Goal: Task Accomplishment & Management: Use online tool/utility

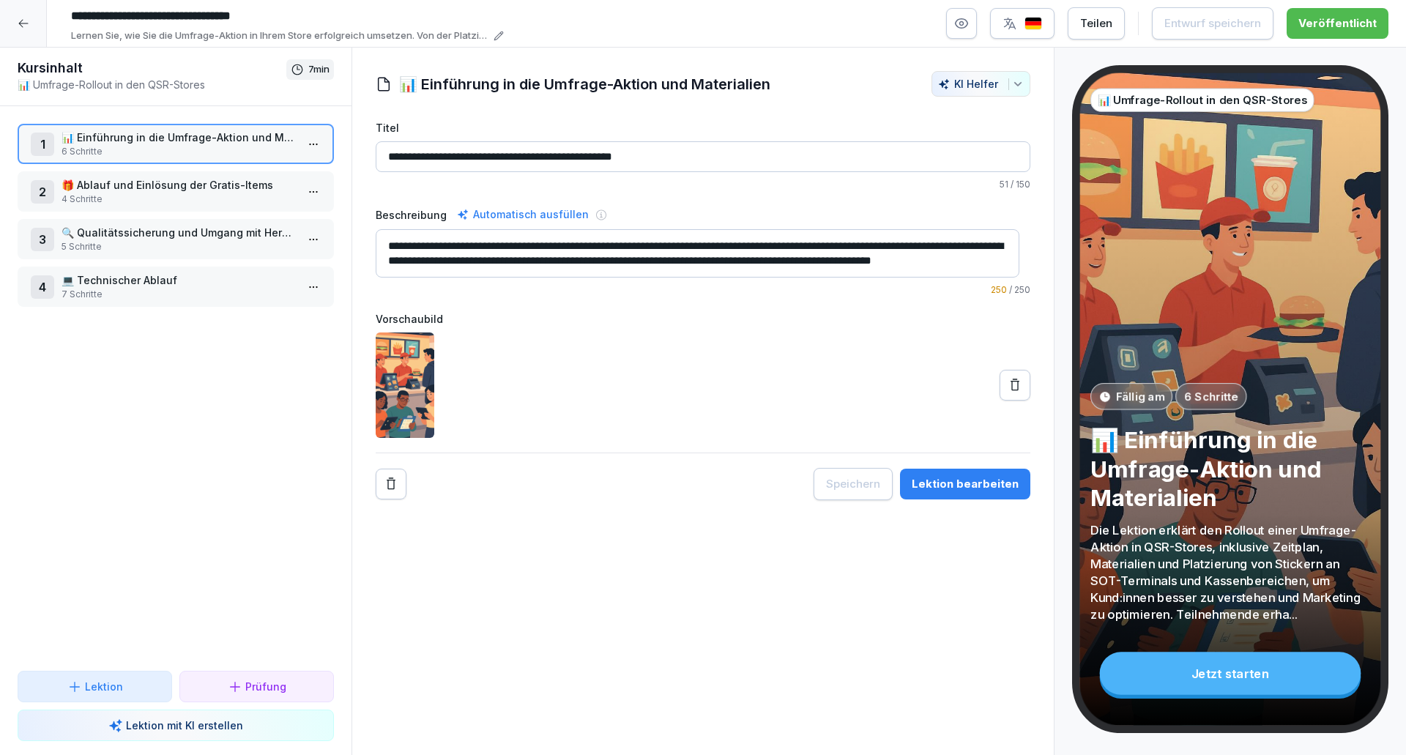
click at [40, 24] on div at bounding box center [23, 23] width 47 height 47
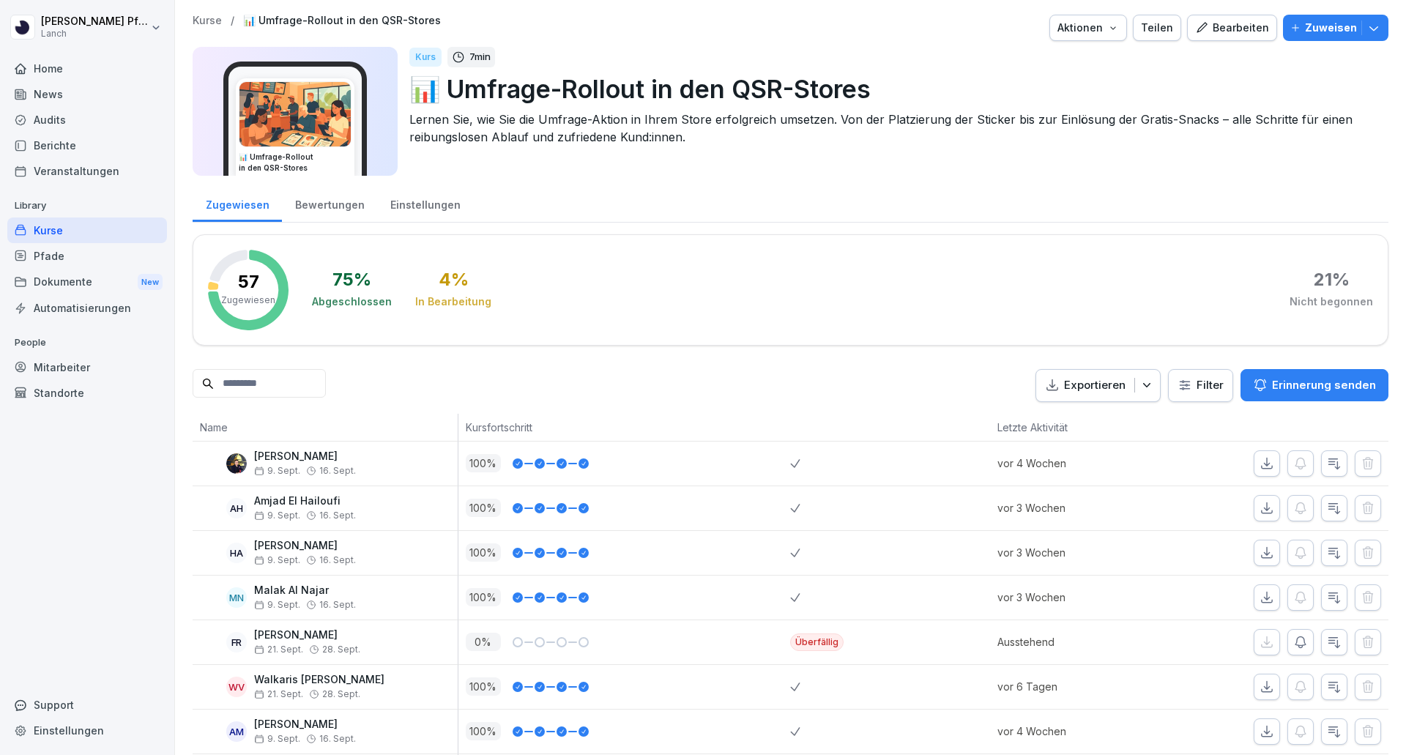
click at [54, 353] on p "People" at bounding box center [87, 342] width 160 height 23
click at [52, 359] on div "Mitarbeiter" at bounding box center [87, 367] width 160 height 26
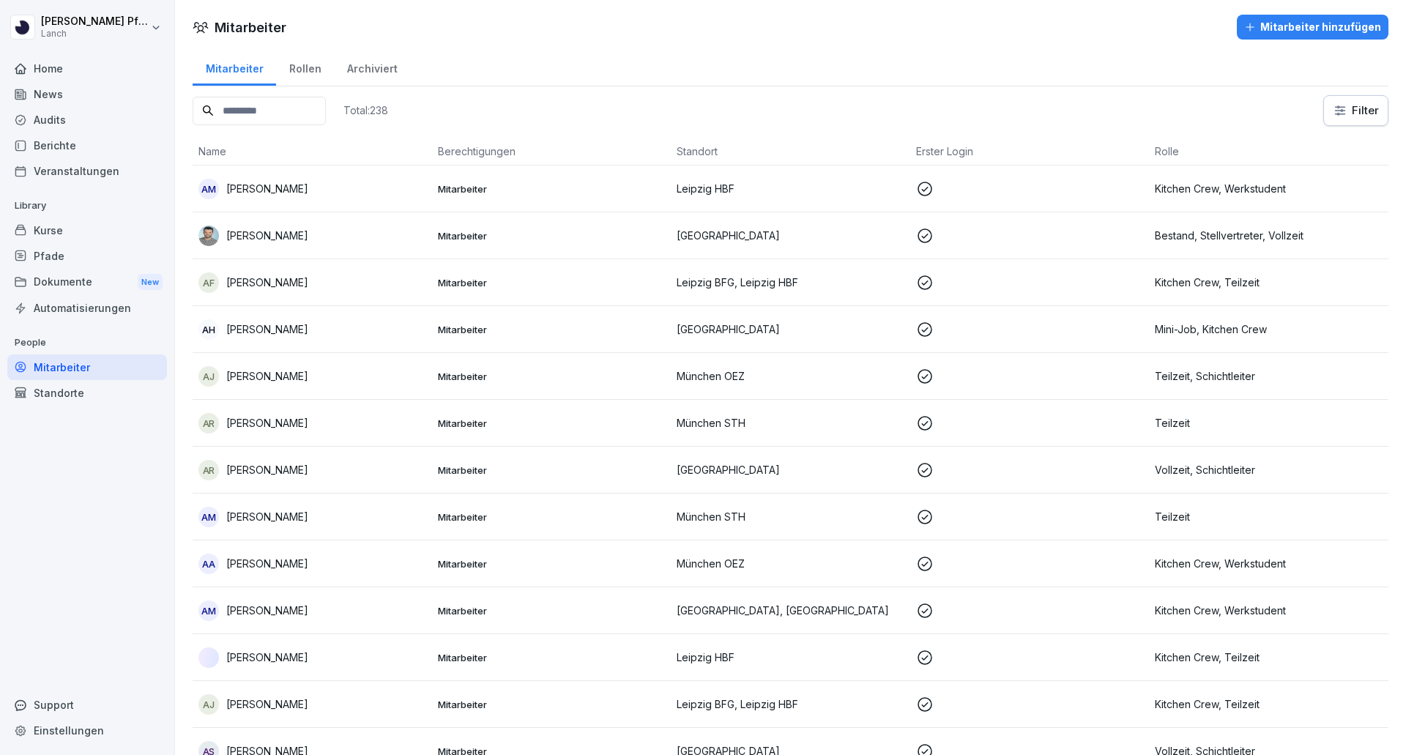
click at [1347, 114] on html "[PERSON_NAME] Lanch Home News Audits Berichte Veranstaltungen Library Kurse Pfa…" at bounding box center [703, 377] width 1406 height 755
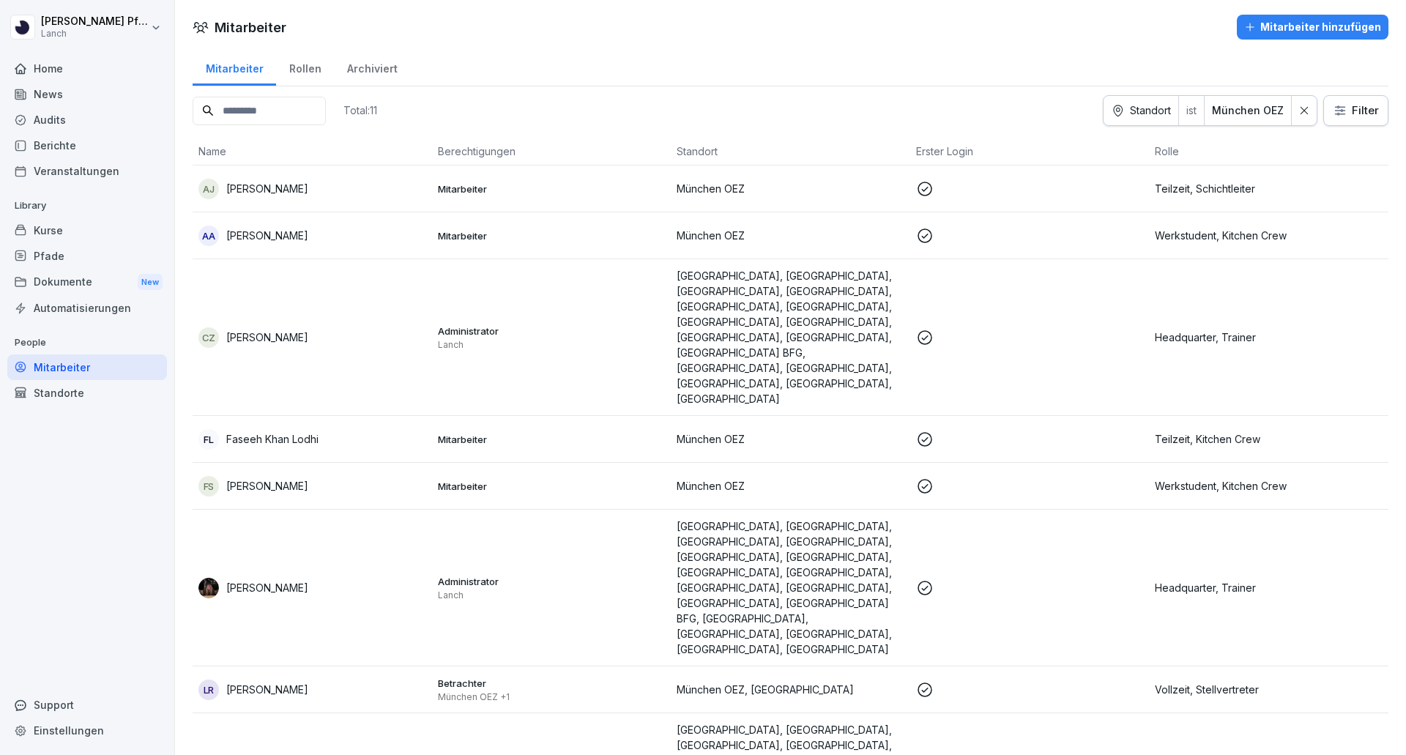
click at [47, 390] on div "Standorte" at bounding box center [87, 393] width 160 height 26
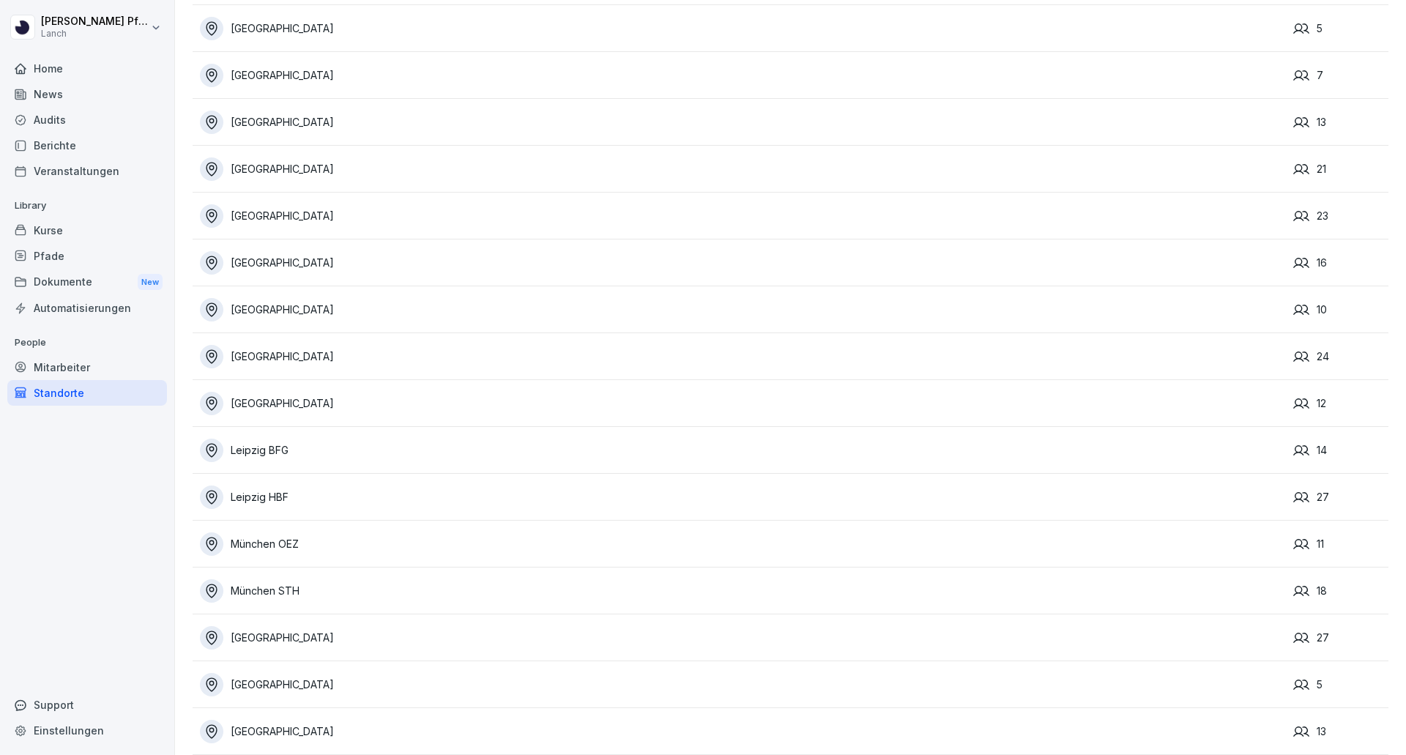
scroll to position [187, 0]
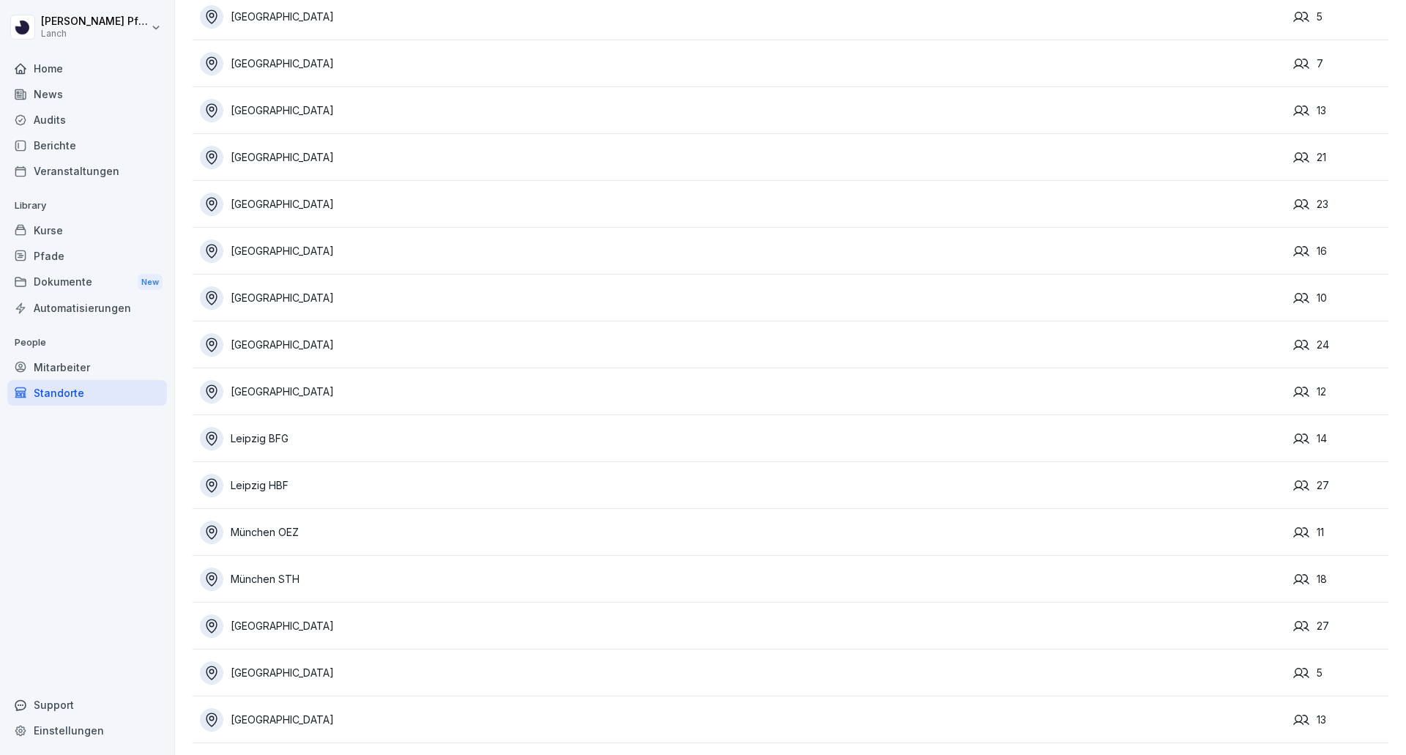
click at [256, 521] on div "München OEZ" at bounding box center [743, 532] width 1086 height 23
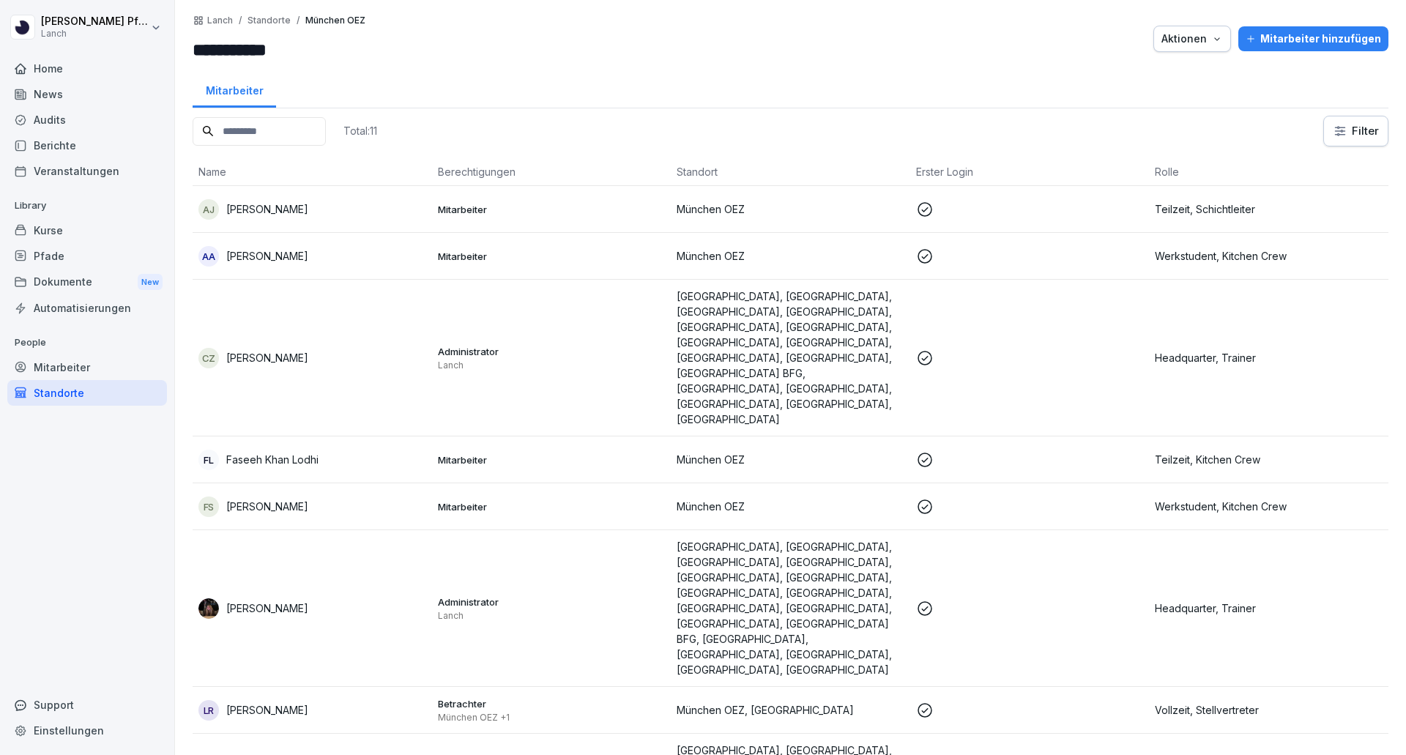
click at [1189, 45] on div "Aktionen" at bounding box center [1193, 39] width 62 height 16
click at [1331, 133] on html "**********" at bounding box center [703, 377] width 1406 height 755
click at [554, 86] on html "**********" at bounding box center [703, 377] width 1406 height 755
click at [56, 157] on div "Berichte" at bounding box center [87, 146] width 160 height 26
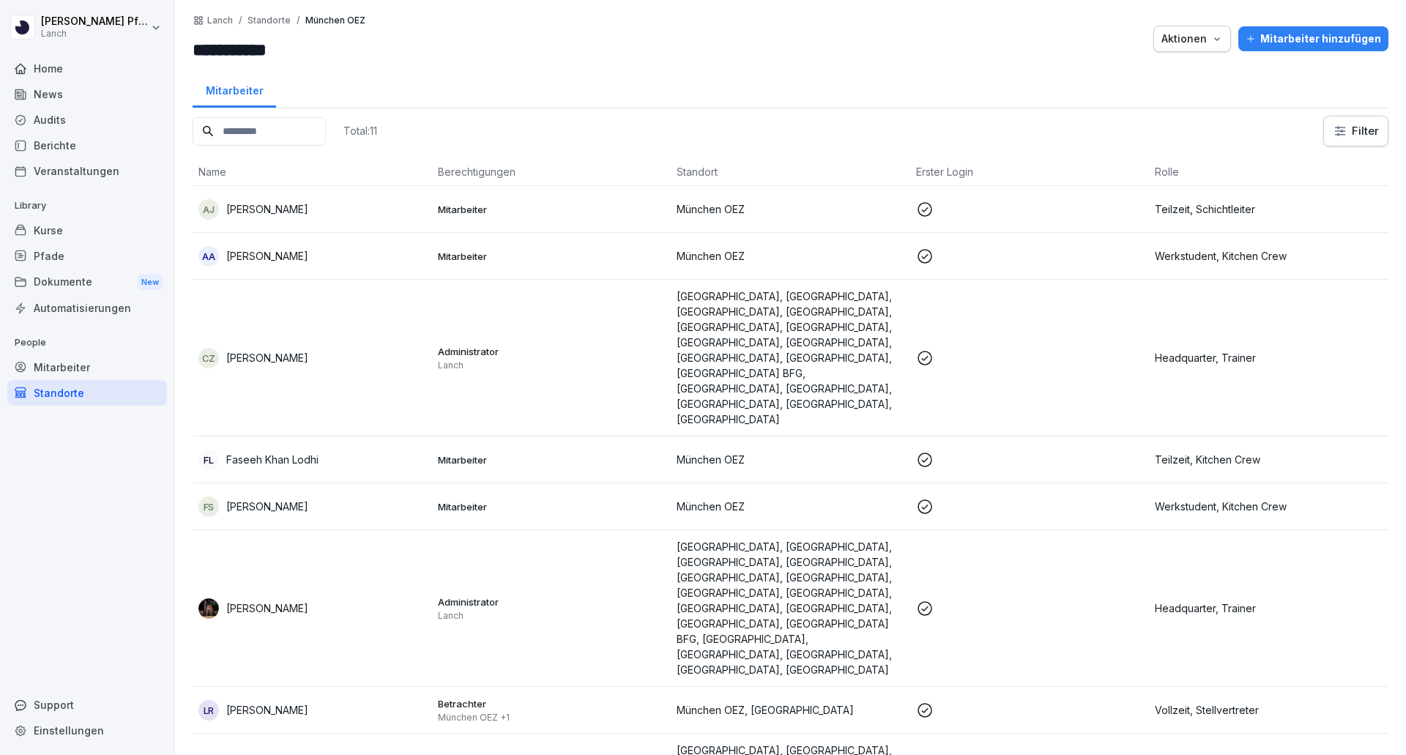
click at [48, 148] on div "Berichte" at bounding box center [87, 146] width 160 height 26
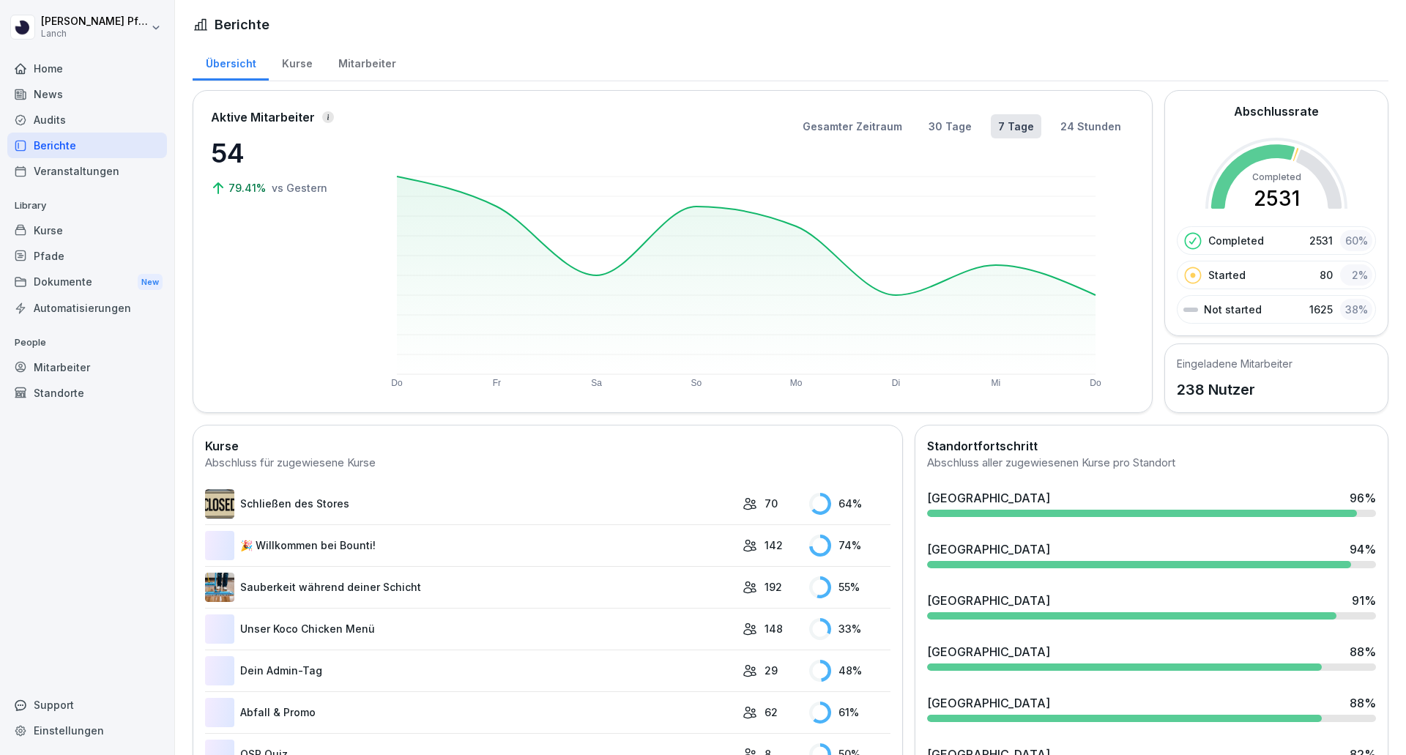
click at [348, 66] on div "Mitarbeiter" at bounding box center [366, 61] width 83 height 37
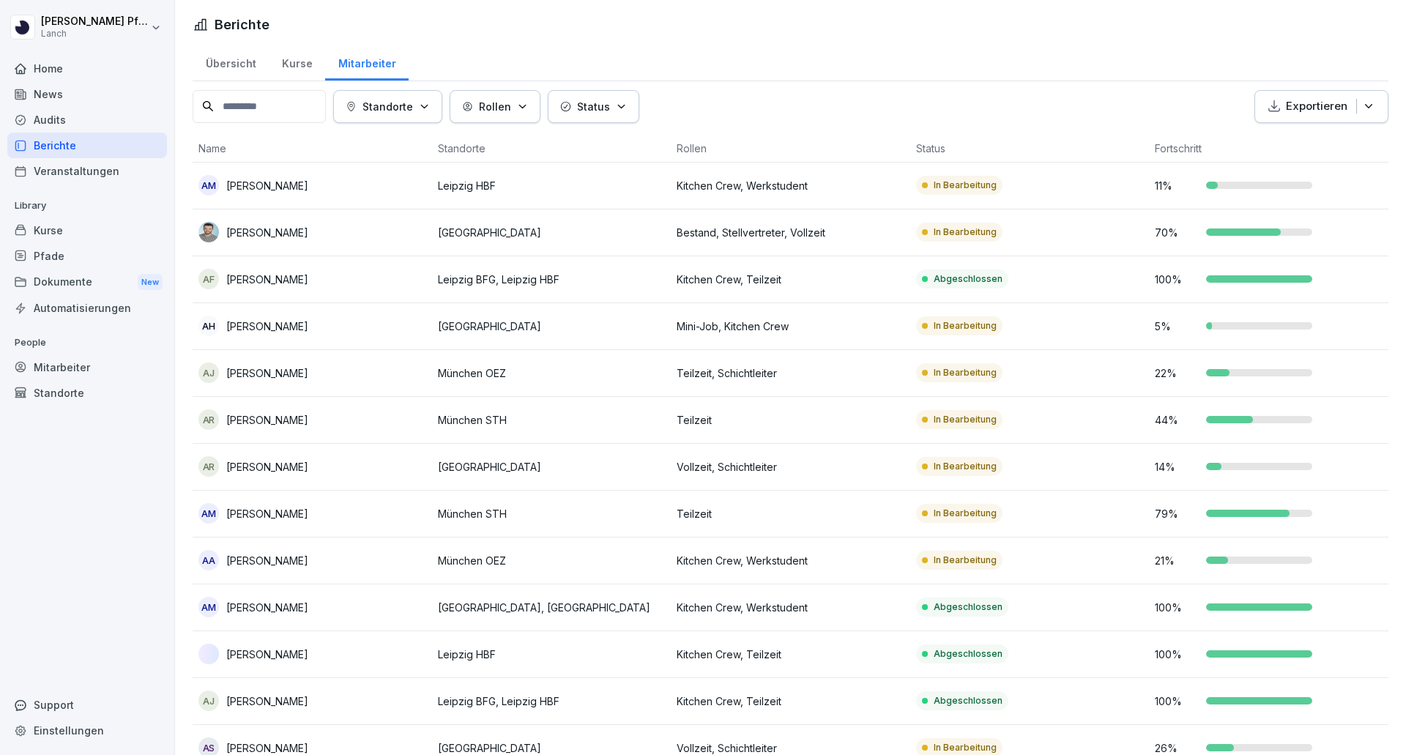
click at [405, 108] on p "Standorte" at bounding box center [388, 106] width 51 height 15
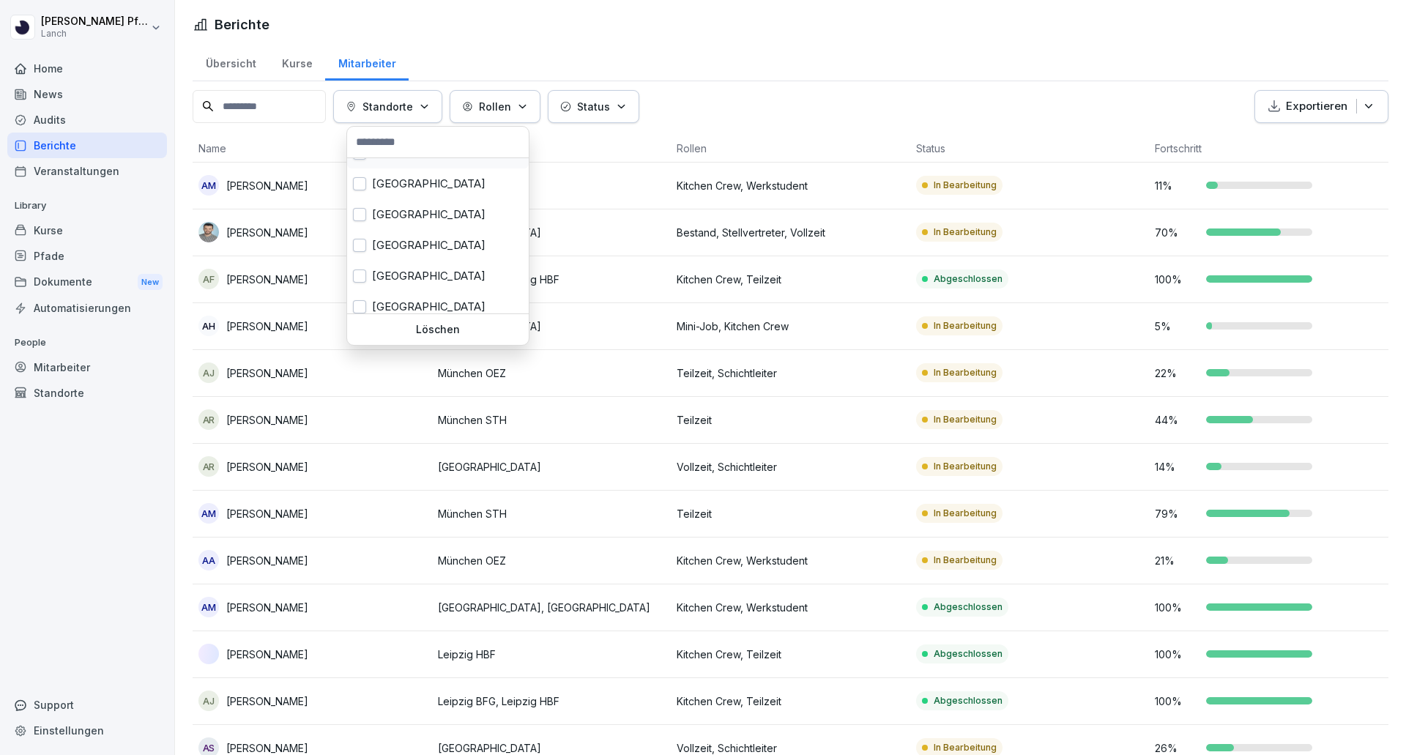
scroll to position [398, 0]
click at [357, 207] on button "button" at bounding box center [359, 205] width 13 height 13
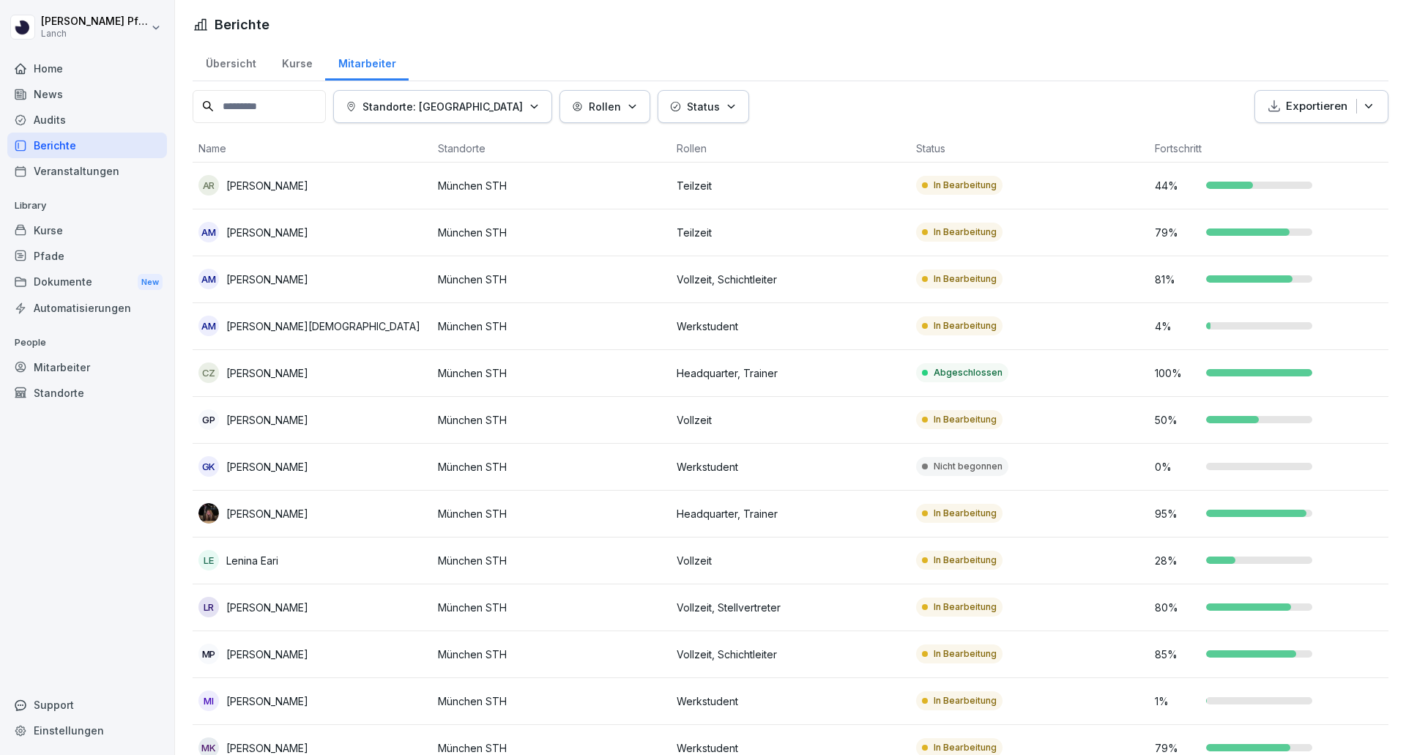
click at [1277, 118] on button "Exportieren" at bounding box center [1322, 106] width 134 height 33
click at [1265, 141] on p "Als Excel Datei exportieren" at bounding box center [1303, 140] width 131 height 13
click at [467, 108] on p "Standorte: [GEOGRAPHIC_DATA]" at bounding box center [443, 106] width 160 height 15
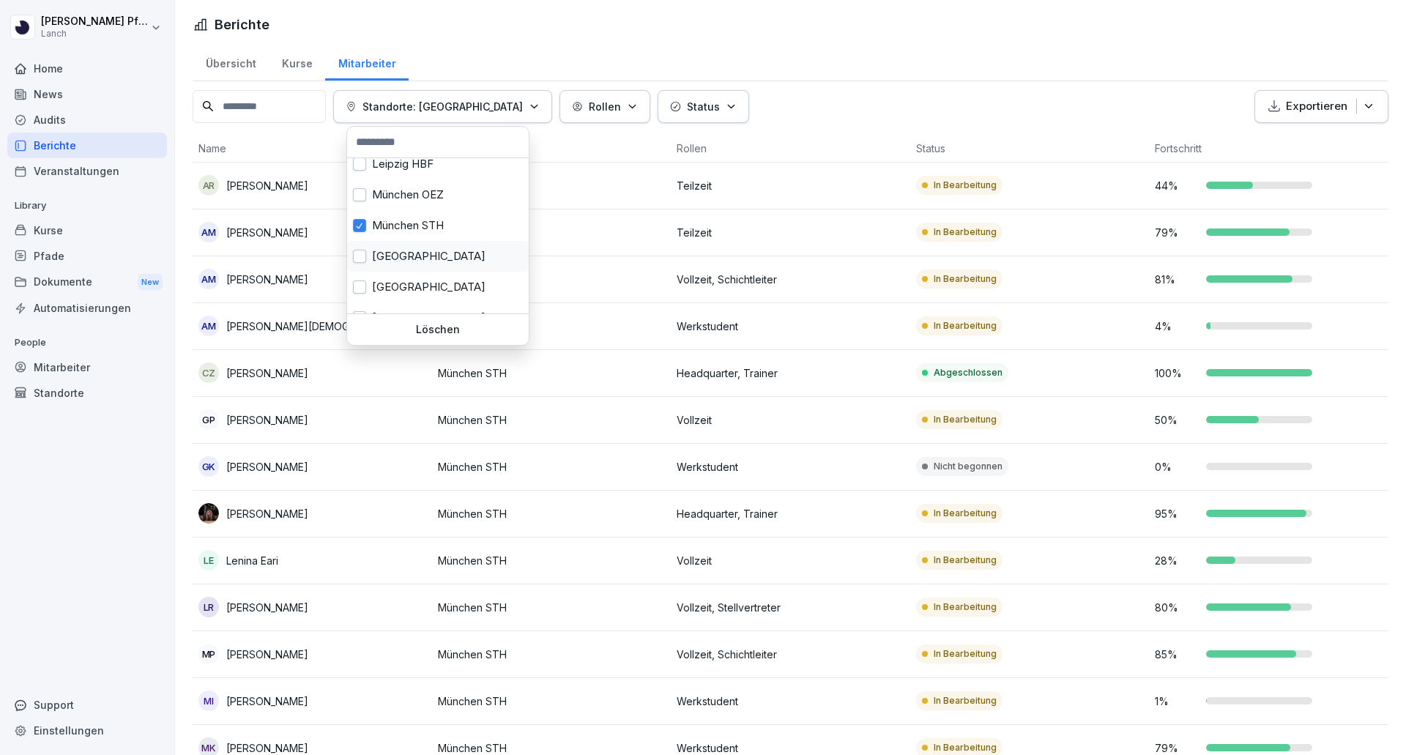
scroll to position [398, 0]
click at [388, 179] on div "München OEZ" at bounding box center [438, 175] width 182 height 31
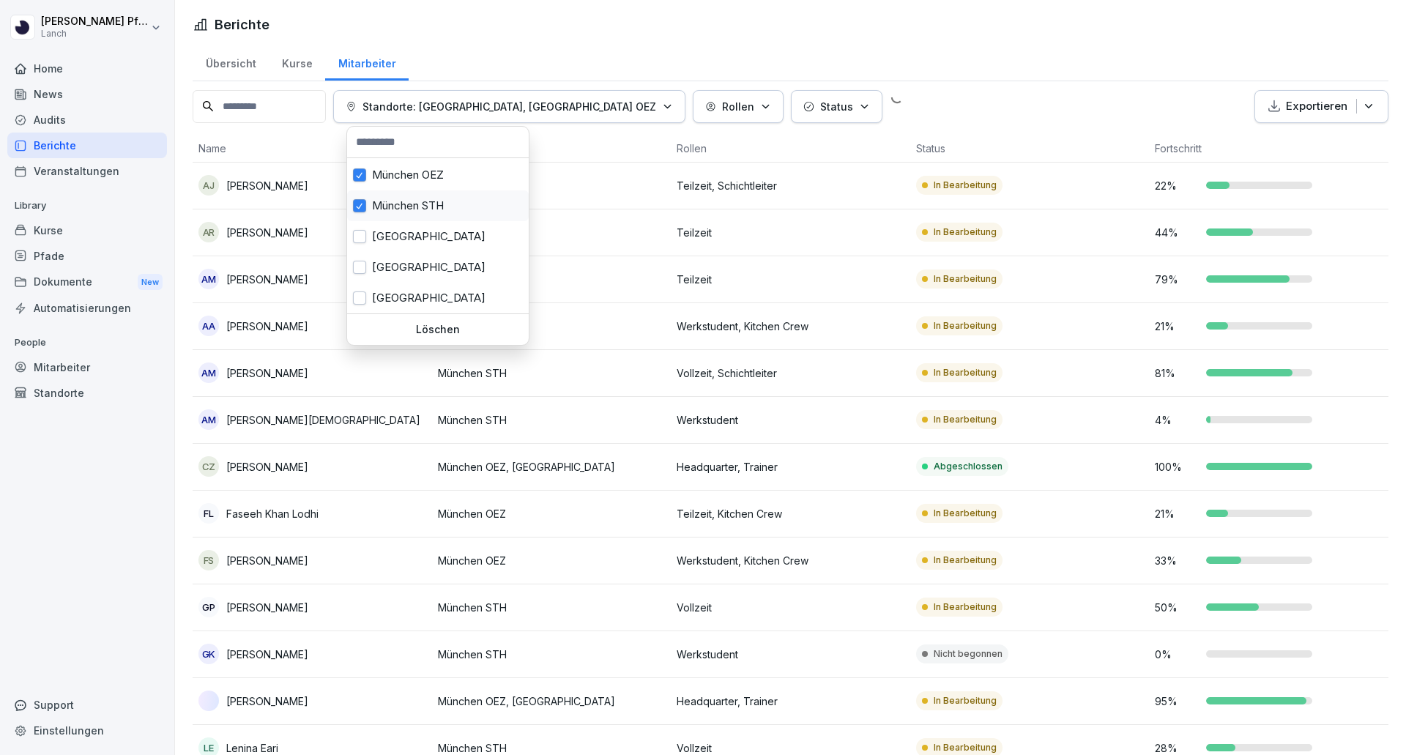
click at [370, 209] on div "München STH" at bounding box center [438, 205] width 182 height 31
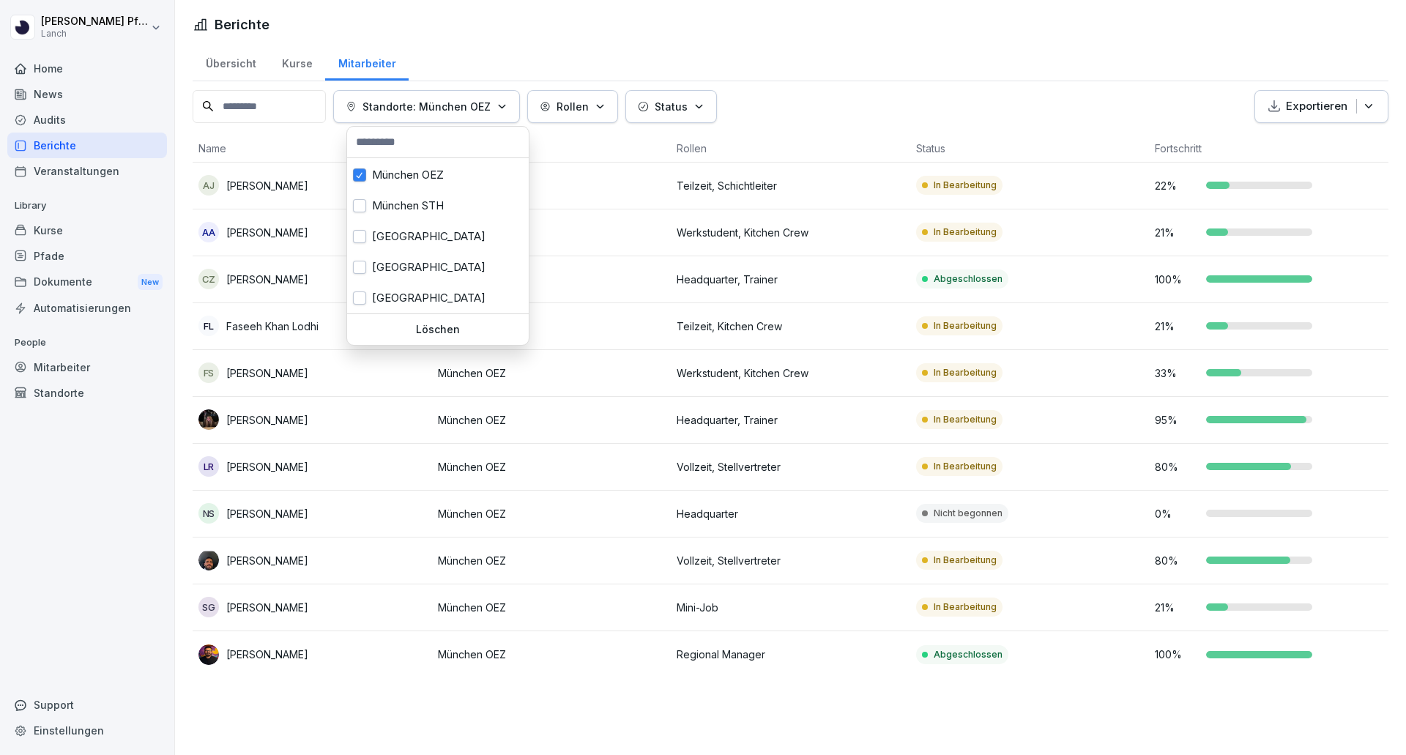
click at [1286, 105] on p "Exportieren" at bounding box center [1317, 106] width 62 height 17
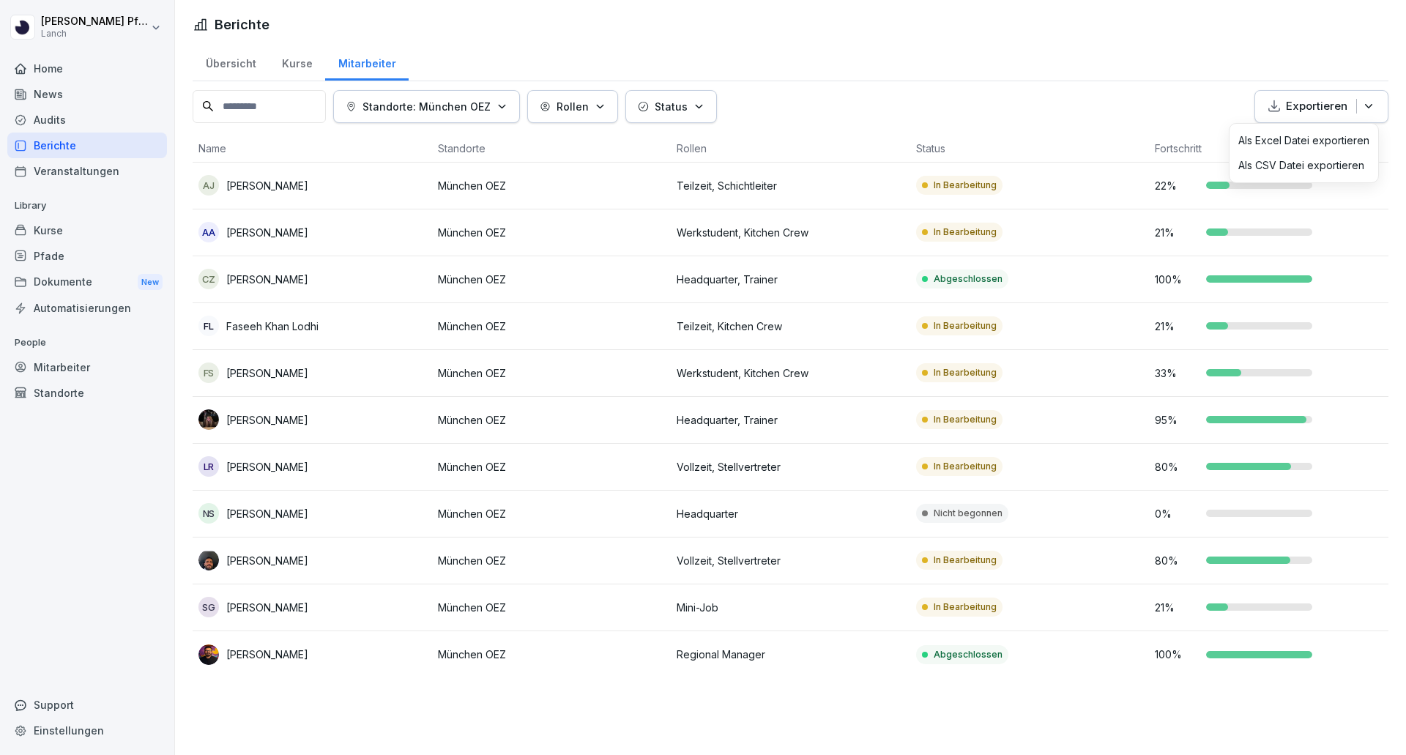
click at [1264, 145] on p "Als Excel Datei exportieren" at bounding box center [1303, 140] width 131 height 13
click at [491, 105] on p "Standorte: München OEZ" at bounding box center [427, 106] width 128 height 15
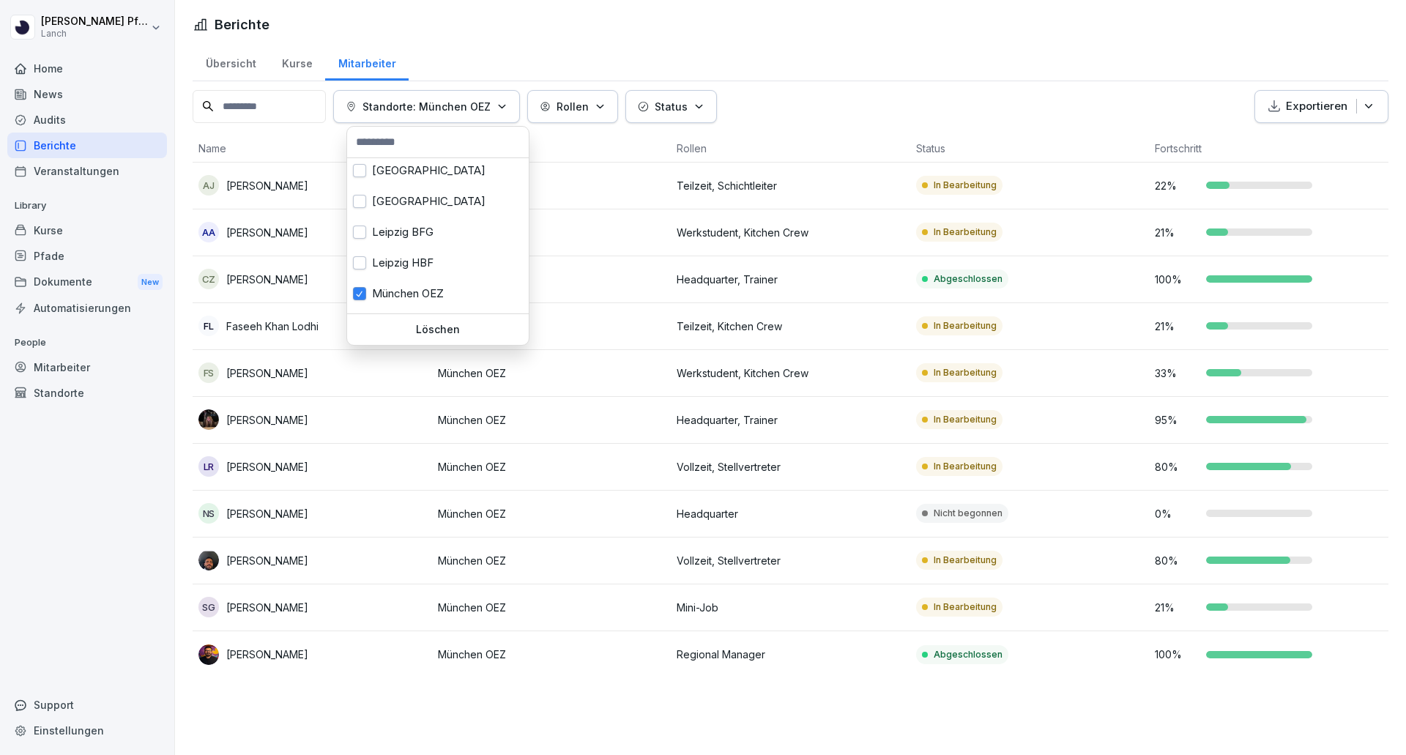
scroll to position [398, 0]
click at [378, 175] on div "München OEZ" at bounding box center [438, 175] width 182 height 31
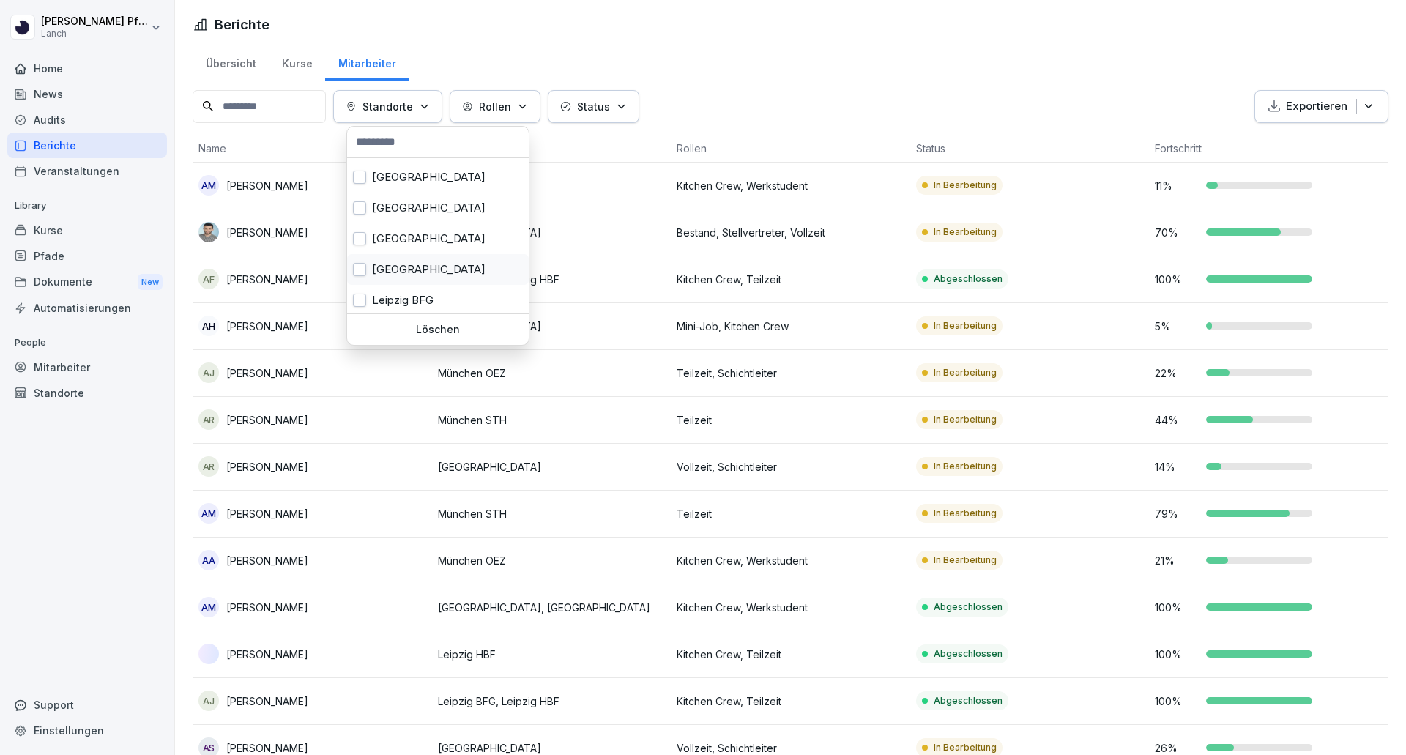
scroll to position [179, 0]
click at [360, 238] on button "button" at bounding box center [359, 240] width 13 height 13
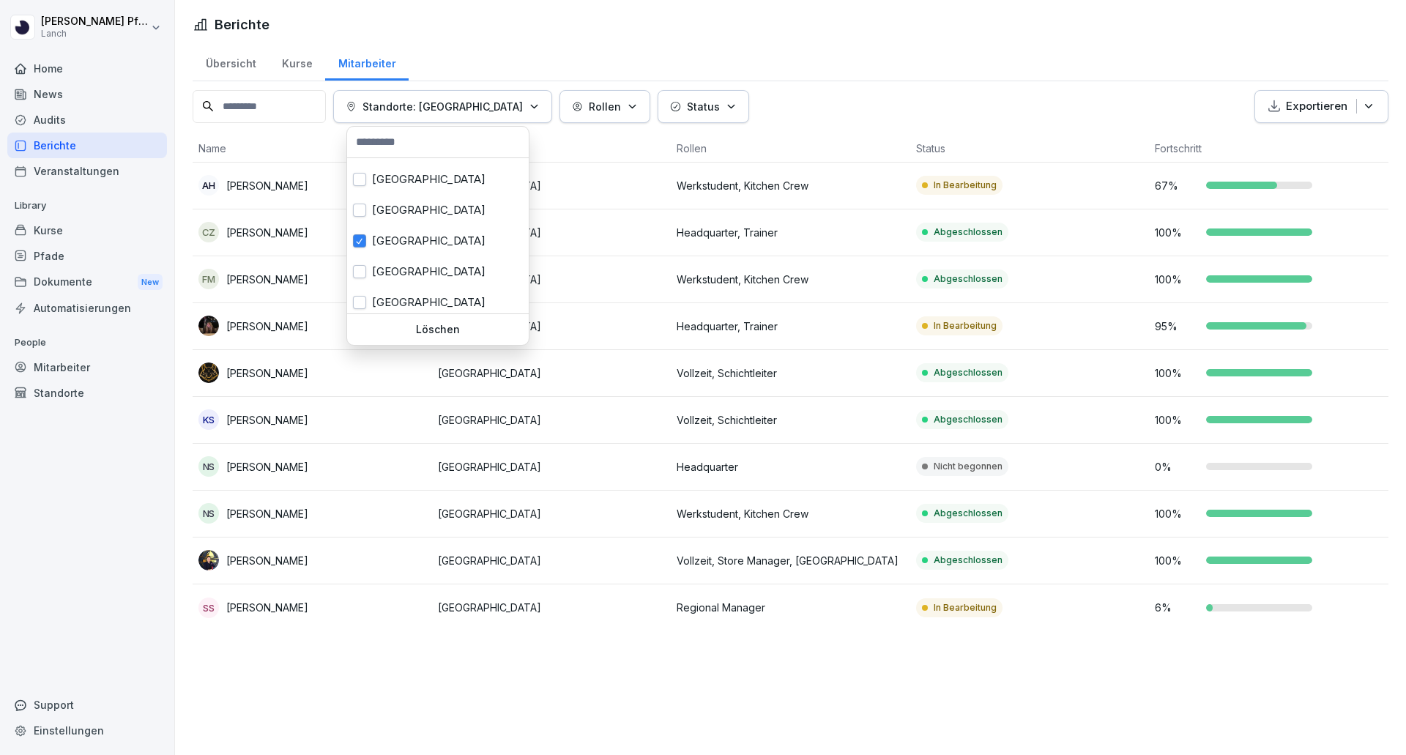
click at [1273, 105] on div "Exportieren" at bounding box center [1321, 106] width 109 height 17
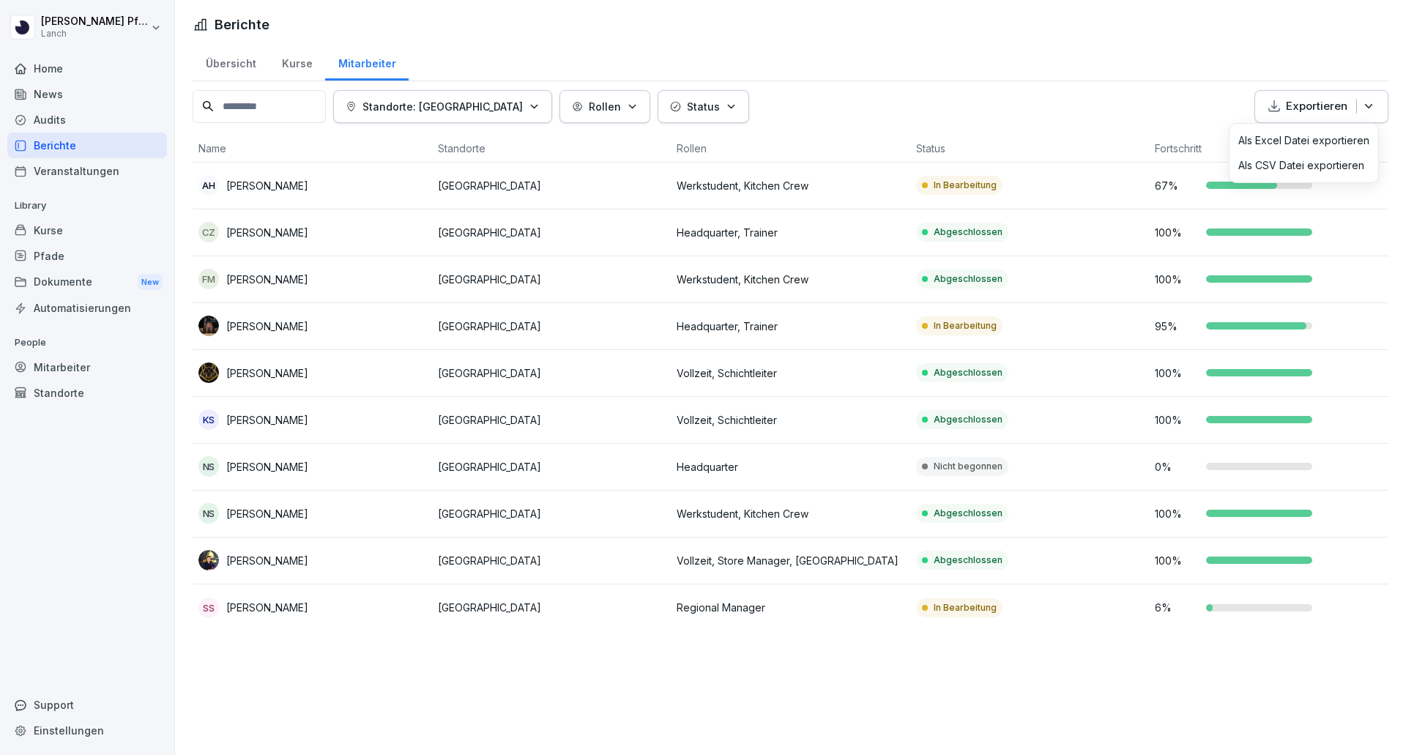
click at [1262, 146] on p "Als Excel Datei exportieren" at bounding box center [1303, 140] width 131 height 13
click at [426, 97] on button "Standorte: [GEOGRAPHIC_DATA]" at bounding box center [442, 106] width 219 height 33
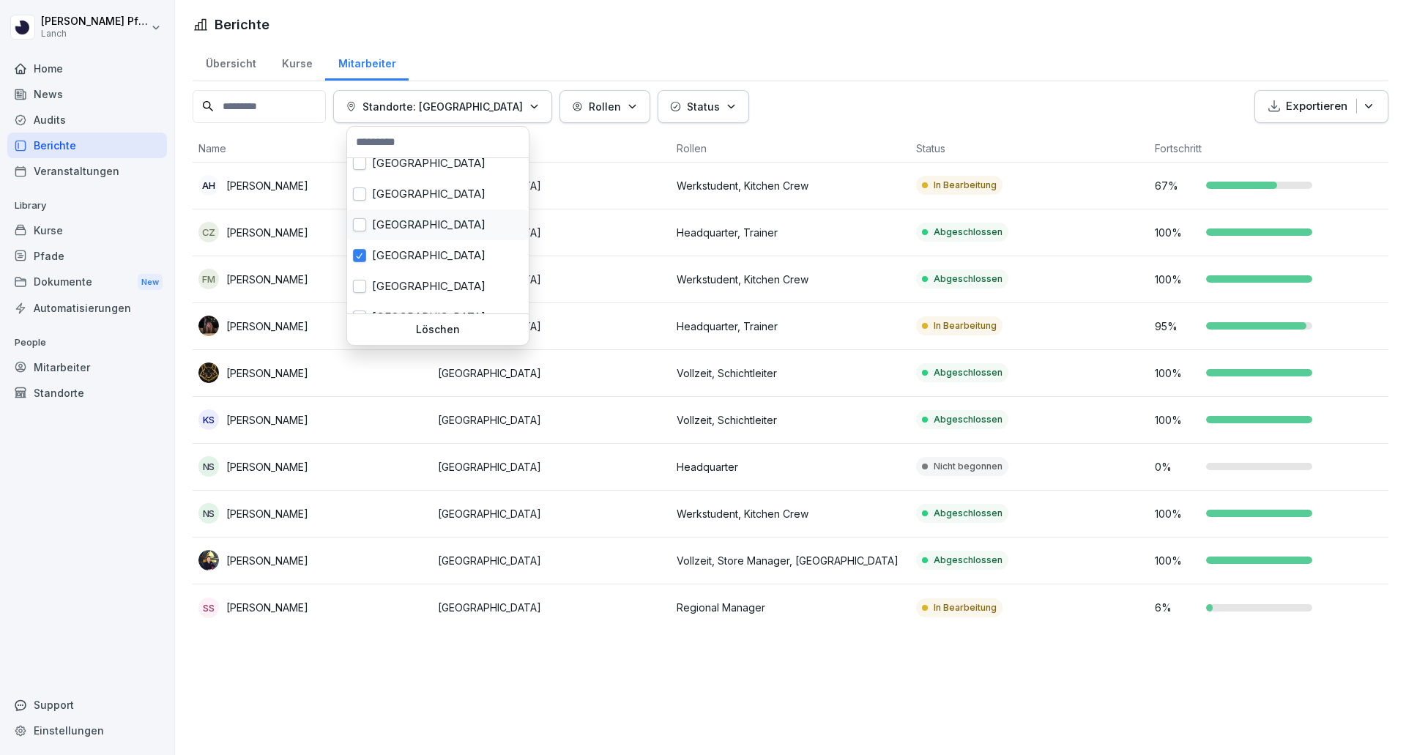
scroll to position [146, 0]
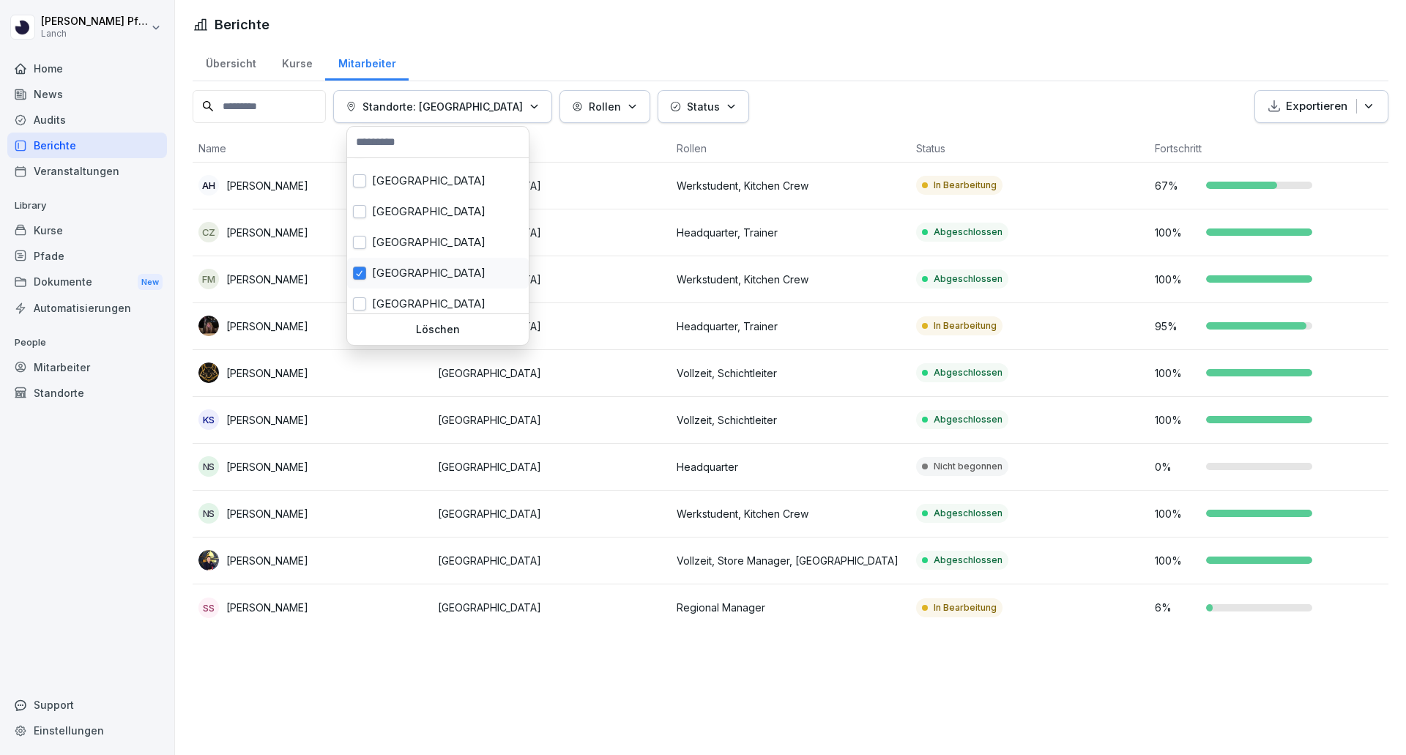
click at [361, 267] on button "button" at bounding box center [359, 273] width 13 height 13
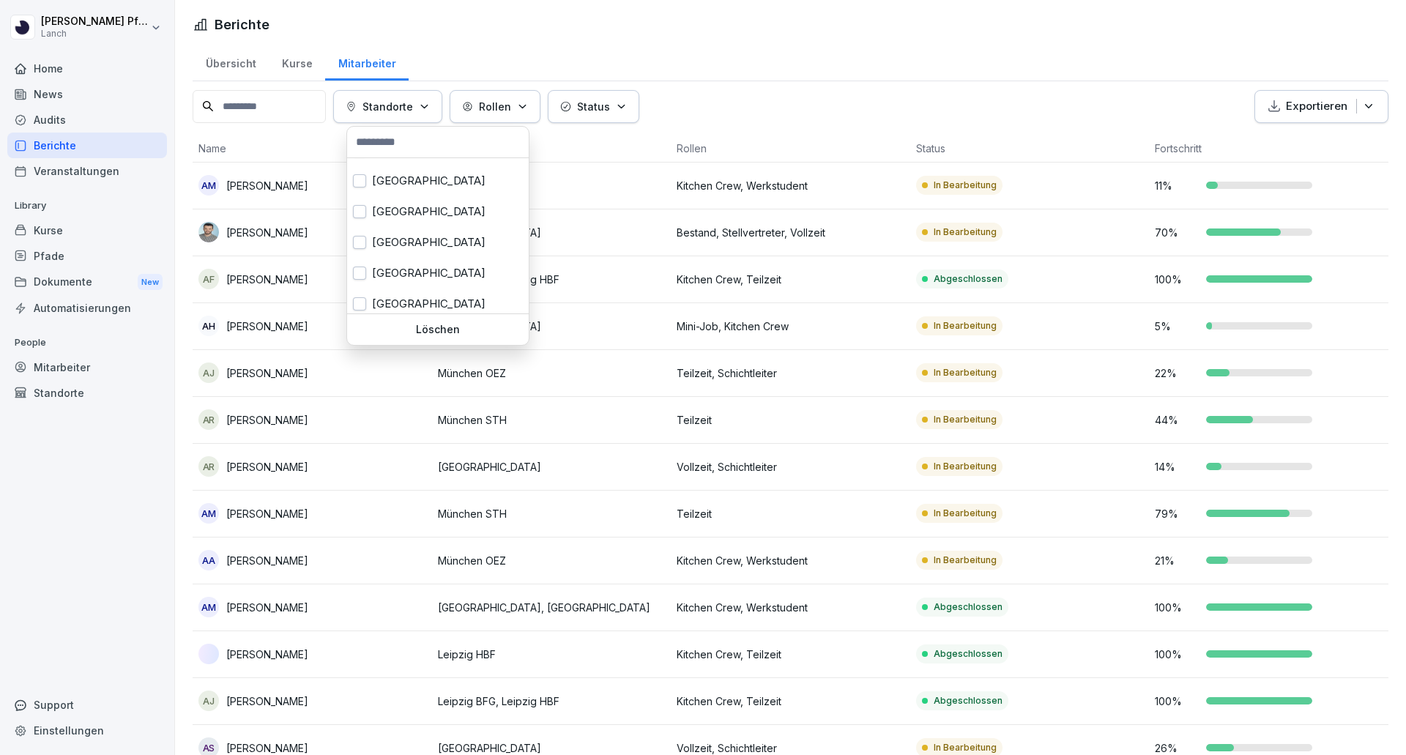
click at [718, 58] on html "[PERSON_NAME] Lanch Home News Audits Berichte Veranstaltungen Library Kurse Pfa…" at bounding box center [703, 377] width 1406 height 755
